Goal: Task Accomplishment & Management: Complete application form

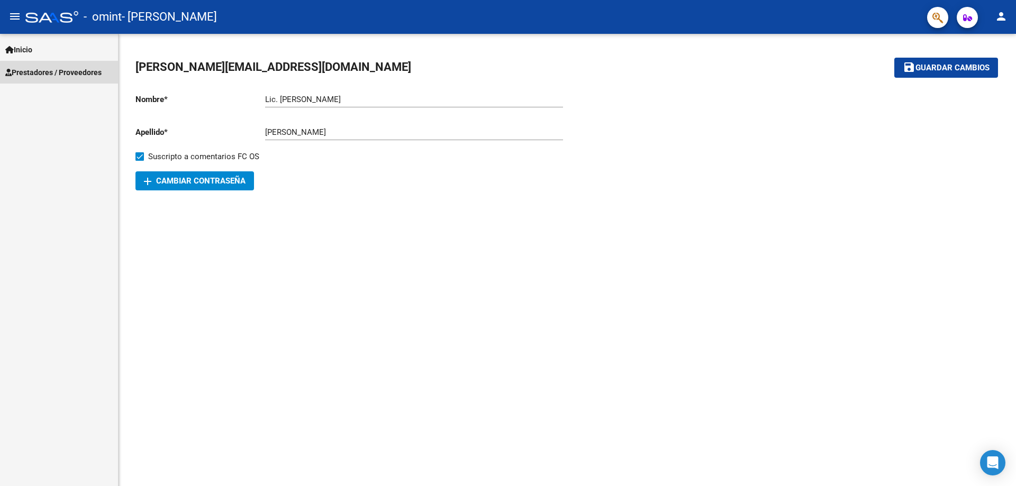
click at [66, 73] on span "Prestadores / Proveedores" at bounding box center [53, 73] width 96 height 12
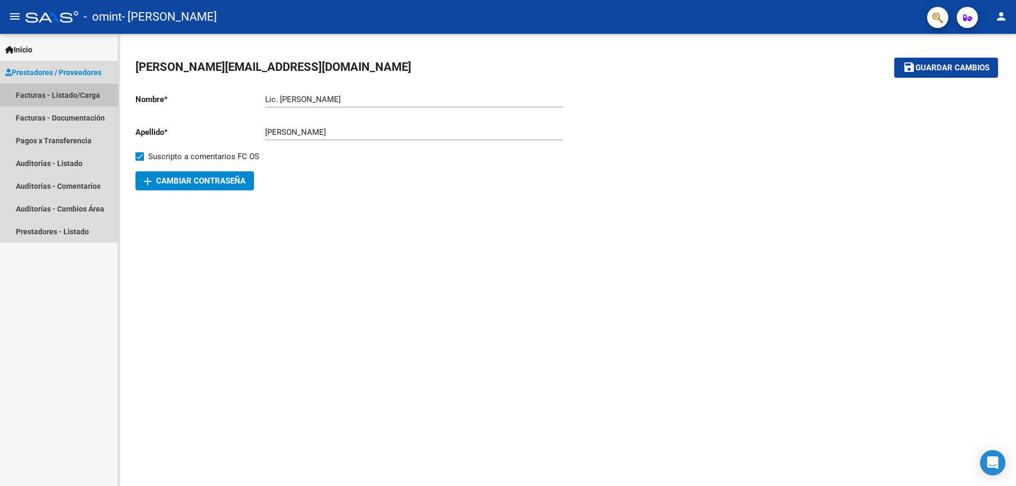
click at [59, 95] on link "Facturas - Listado/Carga" at bounding box center [59, 95] width 118 height 23
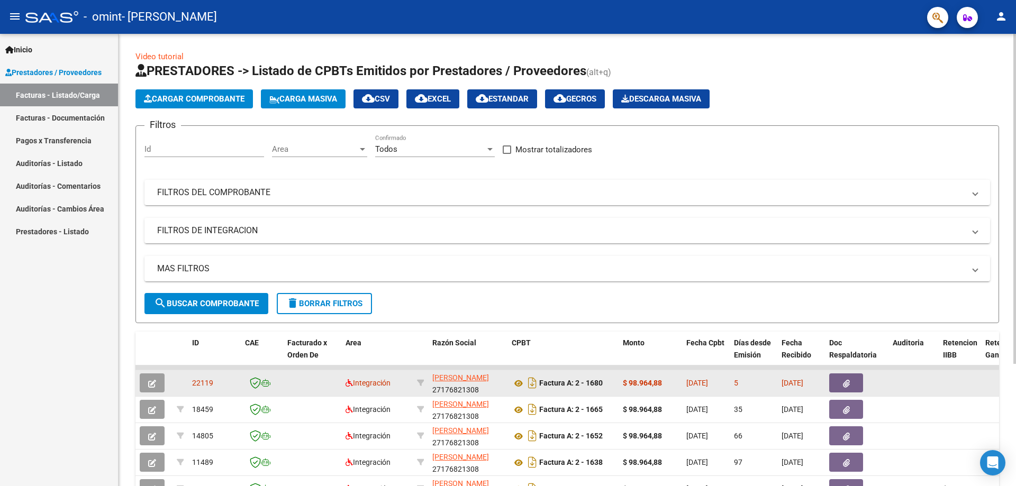
click at [157, 380] on button "button" at bounding box center [152, 383] width 25 height 19
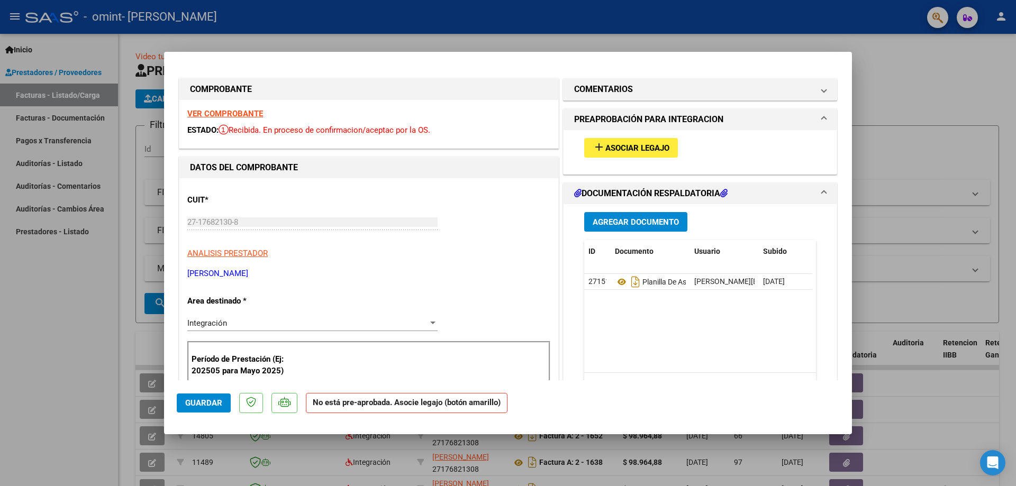
click at [658, 148] on span "Asociar Legajo" at bounding box center [637, 148] width 64 height 10
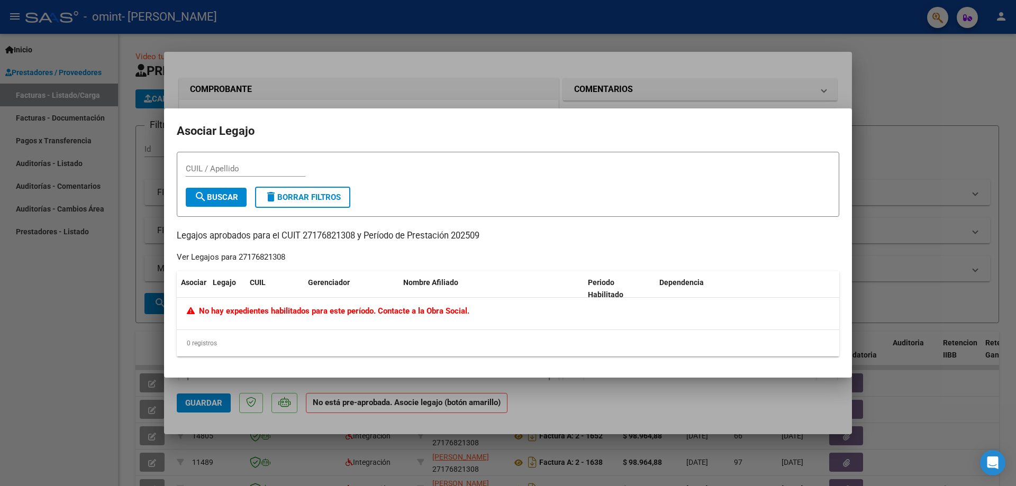
click at [97, 344] on div at bounding box center [508, 243] width 1016 height 486
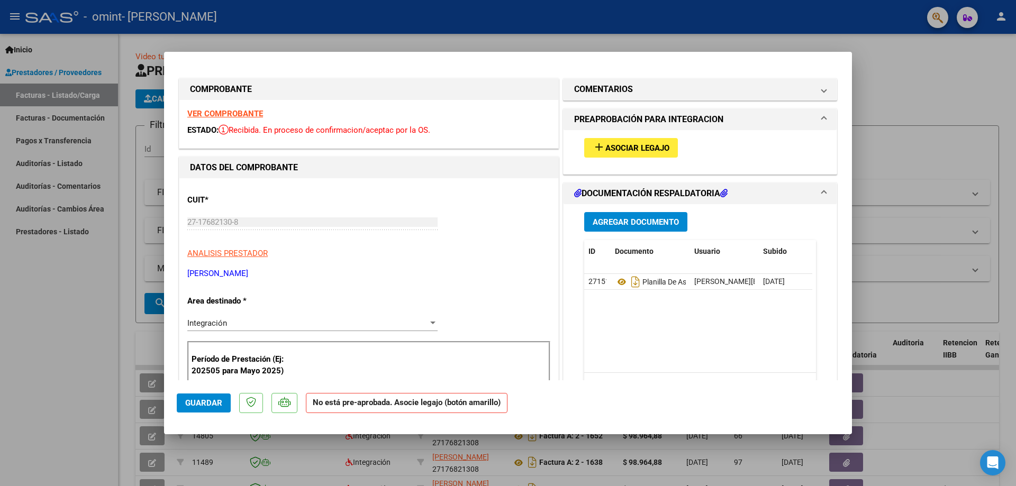
click at [72, 448] on div at bounding box center [508, 243] width 1016 height 486
type input "$ 0,00"
